Goal: Find specific page/section: Find specific page/section

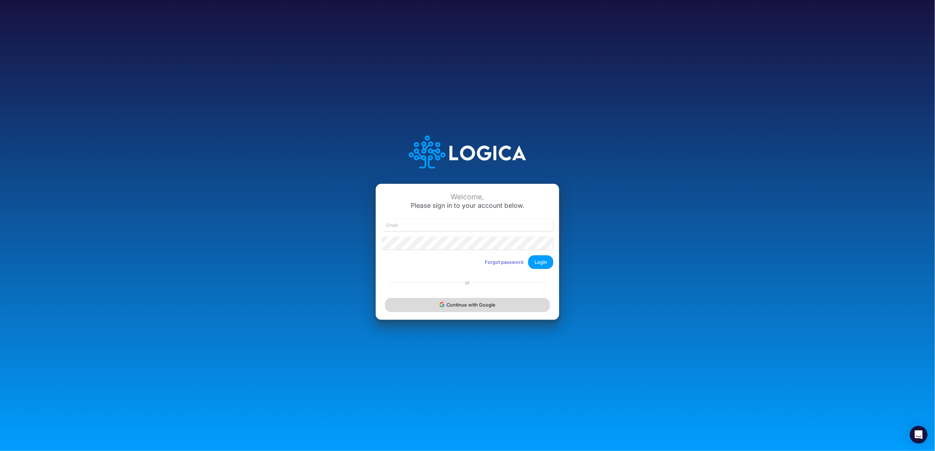
click at [476, 308] on button "Continue with Google" at bounding box center [467, 305] width 165 height 14
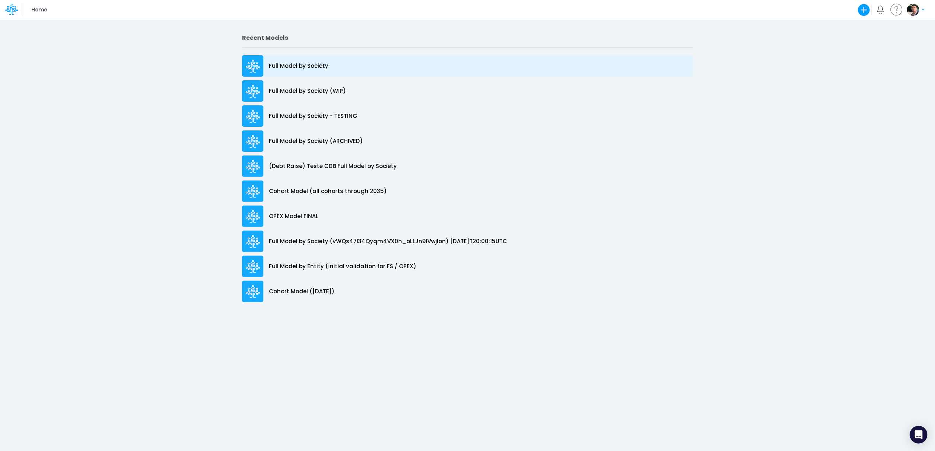
click at [291, 57] on div "Full Model by Society" at bounding box center [467, 65] width 451 height 21
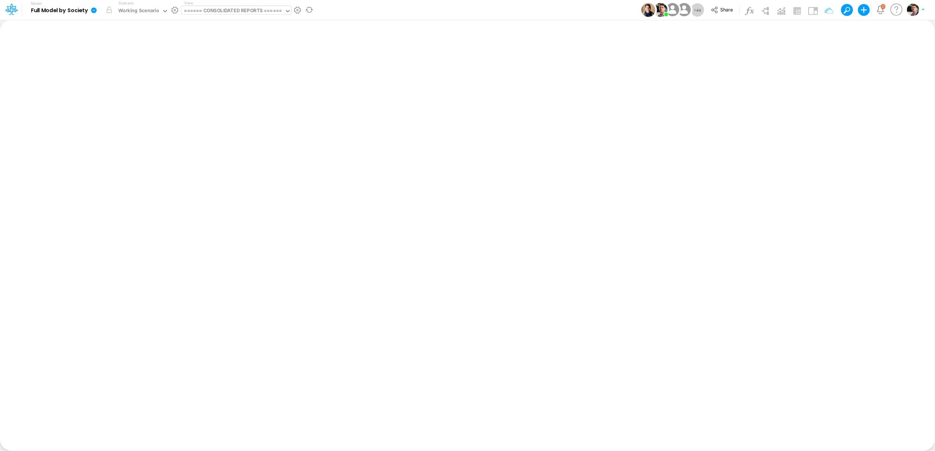
click at [254, 12] on div "====== CONSOLIDATED REPORTS ======" at bounding box center [233, 11] width 98 height 8
type input "dc by"
click at [241, 24] on div "DC by Vertical" at bounding box center [230, 24] width 99 height 12
type input "DC by Vertical"
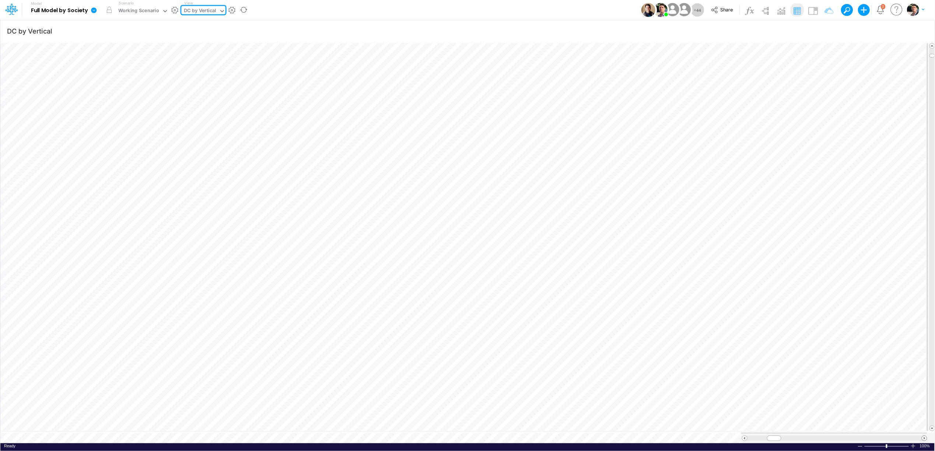
click at [925, 436] on span at bounding box center [924, 438] width 5 height 5
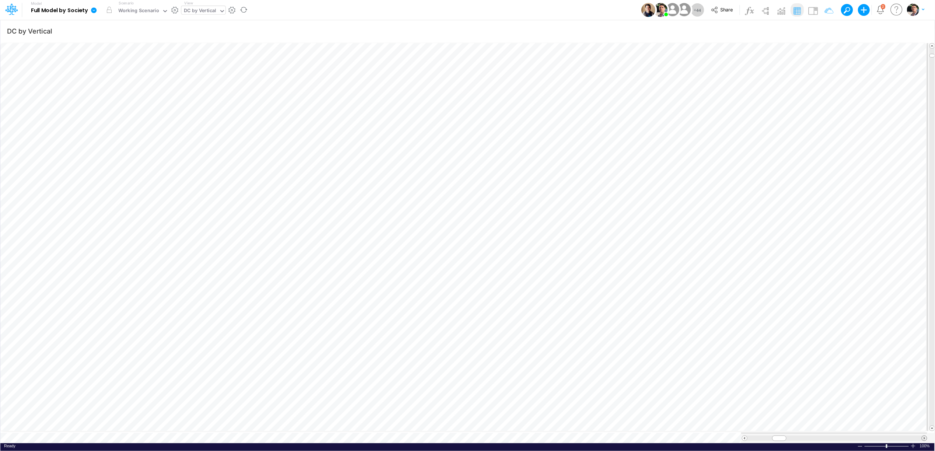
click at [925, 436] on span at bounding box center [924, 438] width 5 height 5
